Goal: Task Accomplishment & Management: Complete application form

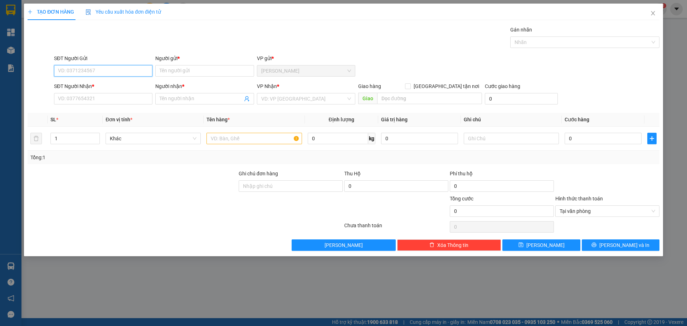
click at [69, 74] on input "SĐT Người Gửi" at bounding box center [103, 70] width 98 height 11
click at [84, 85] on div "0934902076 - Ngân" at bounding box center [103, 85] width 90 height 8
type input "0934902076"
type input "Ngân"
type input "0934902076"
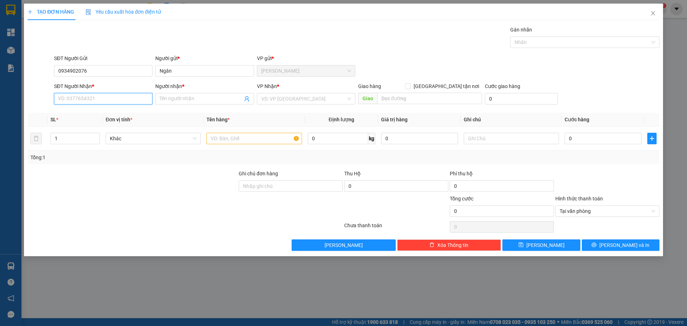
click at [68, 101] on input "SĐT Người Nhận *" at bounding box center [103, 98] width 98 height 11
click at [84, 112] on div "0934902076 - Ngân" at bounding box center [103, 113] width 90 height 8
type input "0934902076"
type input "Ngân"
drag, startPoint x: 268, startPoint y: 100, endPoint x: 264, endPoint y: 118, distance: 18.3
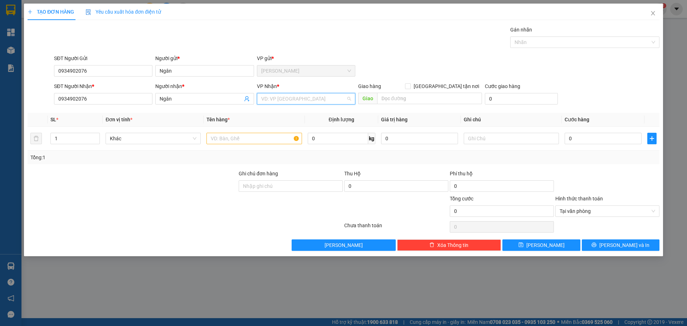
click at [268, 100] on input "search" at bounding box center [303, 98] width 85 height 11
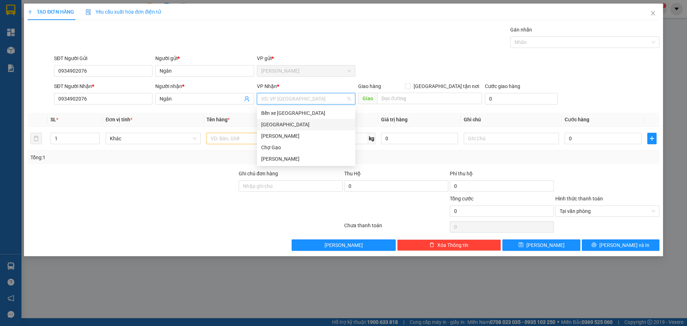
click at [263, 124] on div "[GEOGRAPHIC_DATA]" at bounding box center [306, 125] width 90 height 8
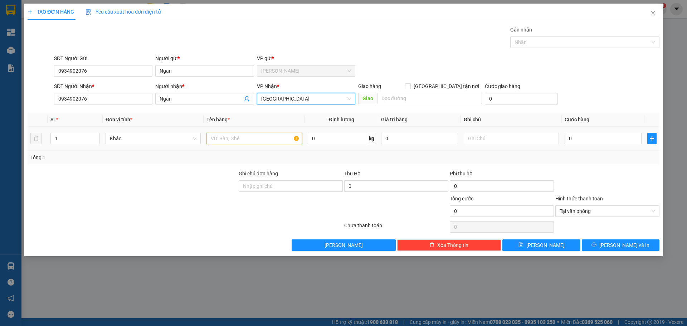
click at [223, 136] on input "text" at bounding box center [254, 138] width 95 height 11
paste input "á"
type input "3 tnp bánh"
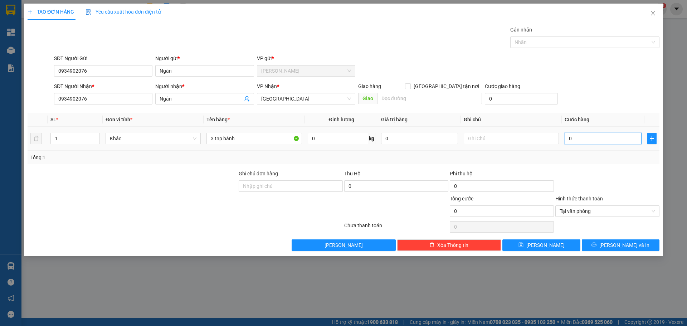
click at [593, 136] on input "0" at bounding box center [603, 138] width 77 height 11
type input "1"
type input "10"
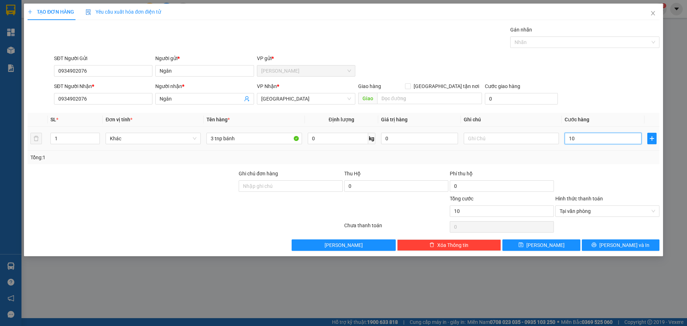
type input "1"
type input "0"
type input "01"
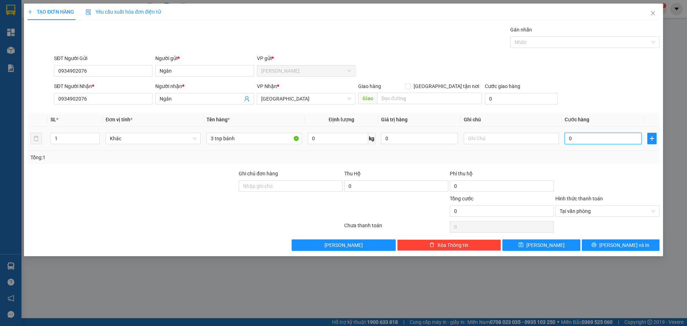
type input "1"
type input "010"
type input "10"
type input "0.100"
type input "100"
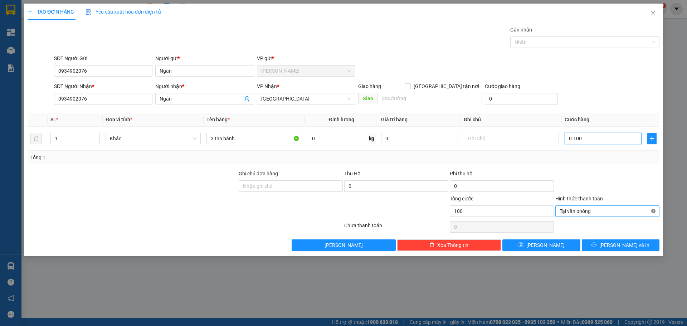
type input "100"
type input "100.000"
click at [629, 248] on span "[PERSON_NAME] và In" at bounding box center [625, 245] width 50 height 8
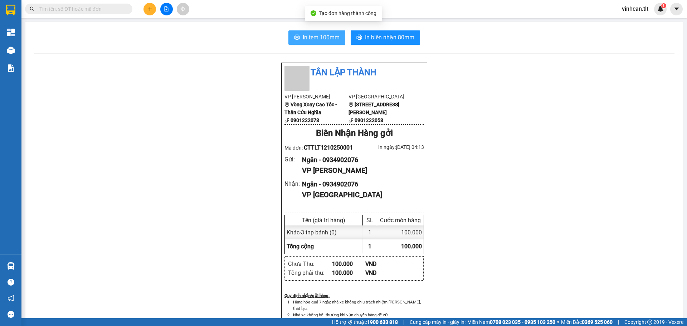
click at [311, 34] on span "In tem 100mm" at bounding box center [321, 37] width 37 height 9
